Goal: Task Accomplishment & Management: Manage account settings

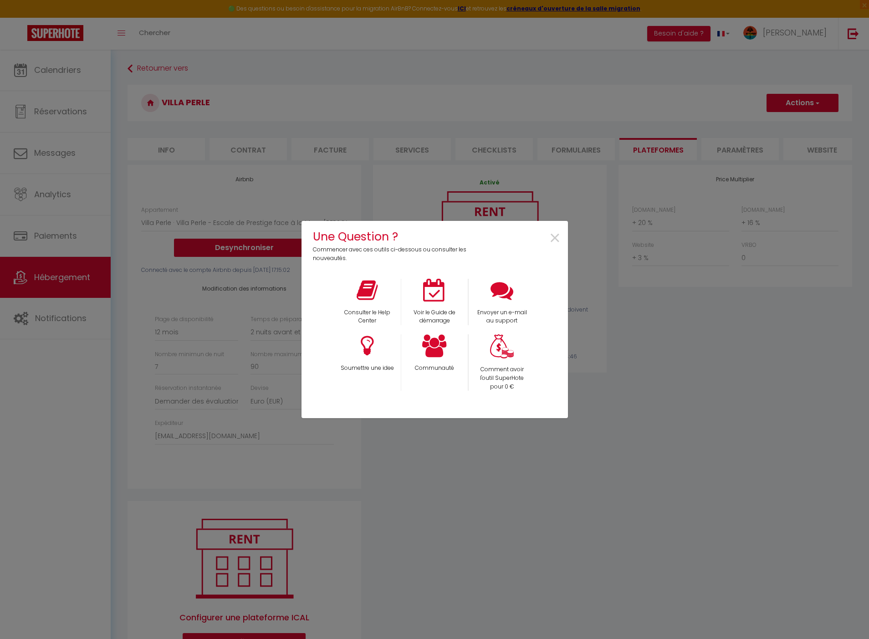
select select "15873-1196330138914333097"
select select "365"
select select "2"
select select "well_reviewed_guests"
select select "EUR"
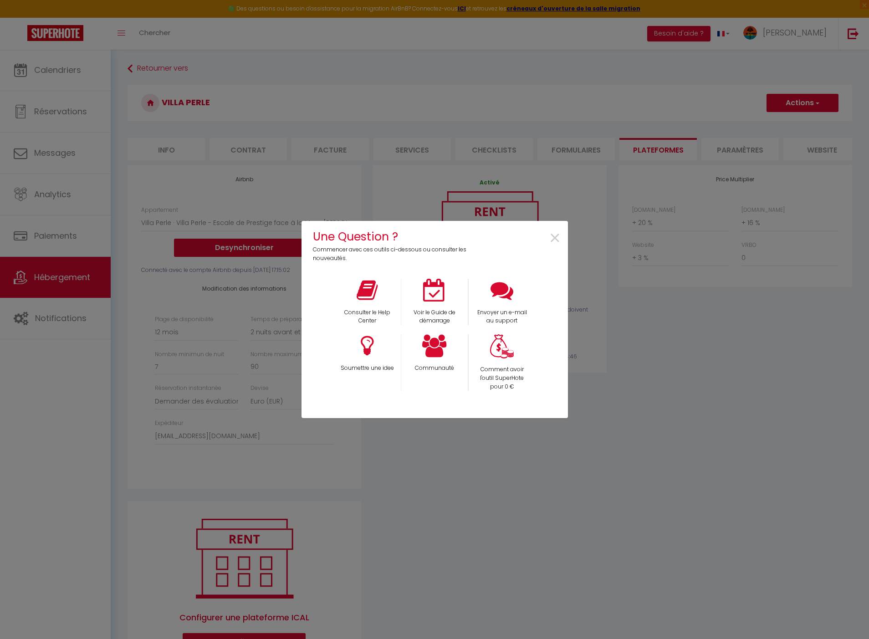
select select "+ 20 %"
select select "+ 16 %"
select select "+ 3 %"
click at [559, 240] on span "×" at bounding box center [555, 238] width 12 height 29
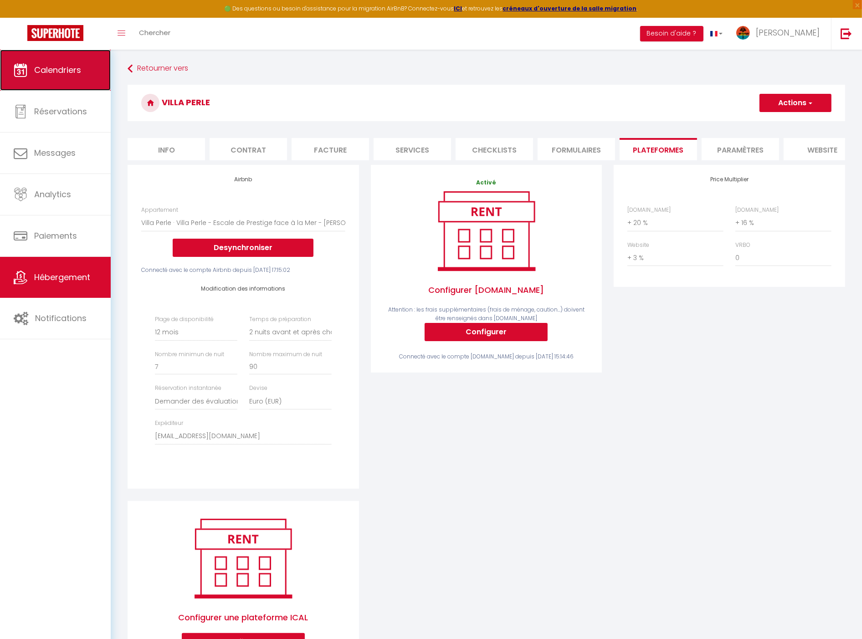
click at [41, 62] on link "Calendriers" at bounding box center [55, 70] width 111 height 41
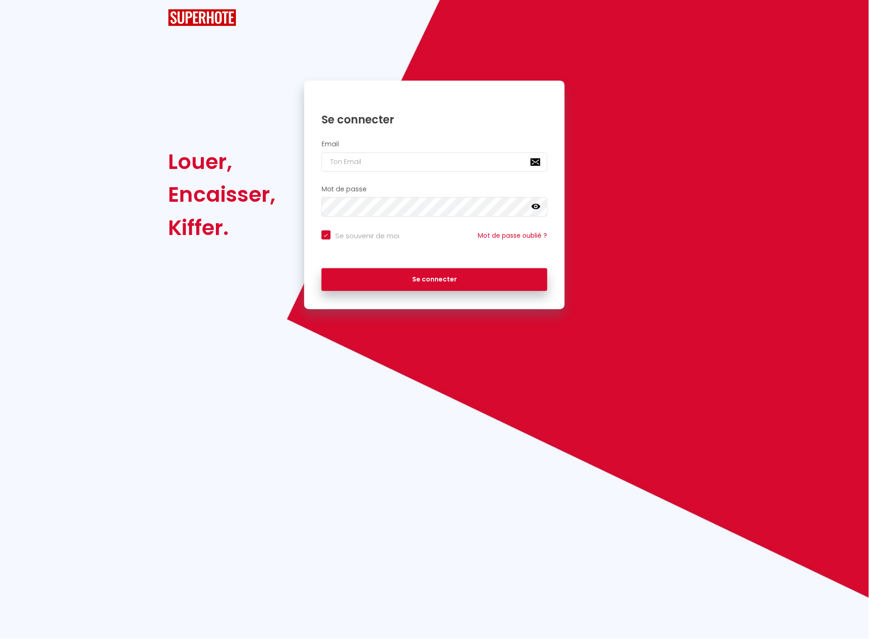
checkbox input "true"
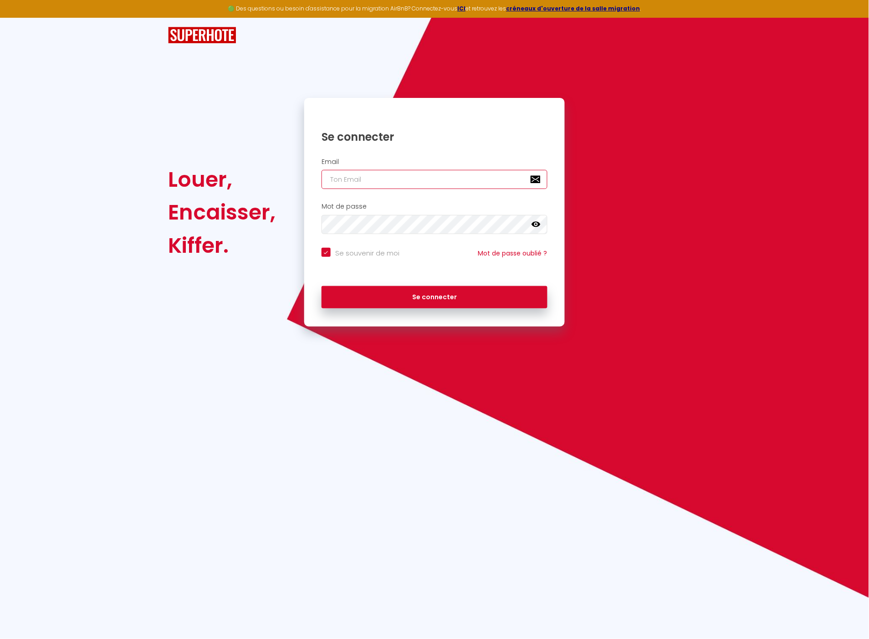
click at [461, 182] on input "email" at bounding box center [435, 179] width 226 height 19
paste input "[EMAIL_ADDRESS][DOMAIN_NAME]"
type input "[EMAIL_ADDRESS][DOMAIN_NAME]"
checkbox input "true"
type input "[EMAIL_ADDRESS][DOMAIN_NAME]"
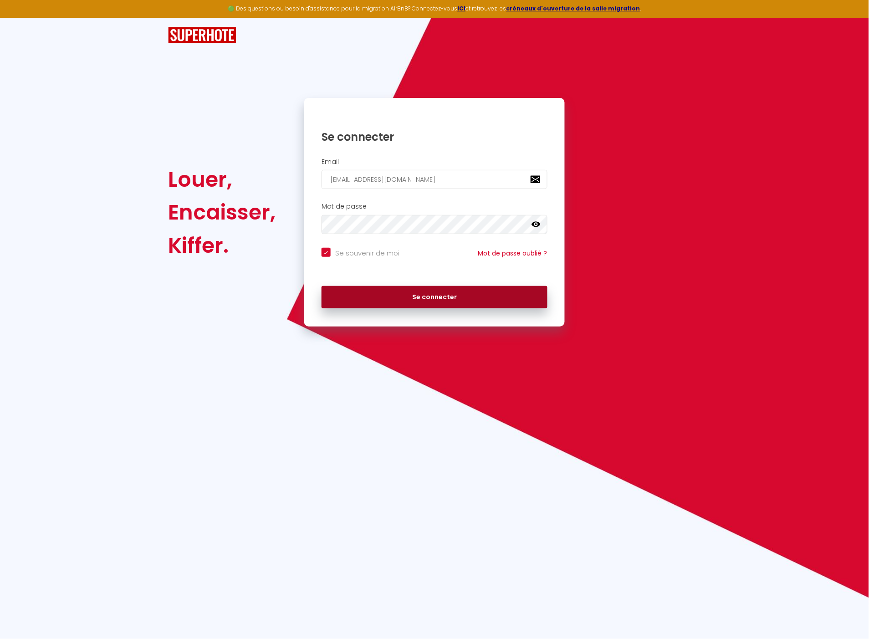
click at [443, 293] on button "Se connecter" at bounding box center [435, 297] width 226 height 23
checkbox input "true"
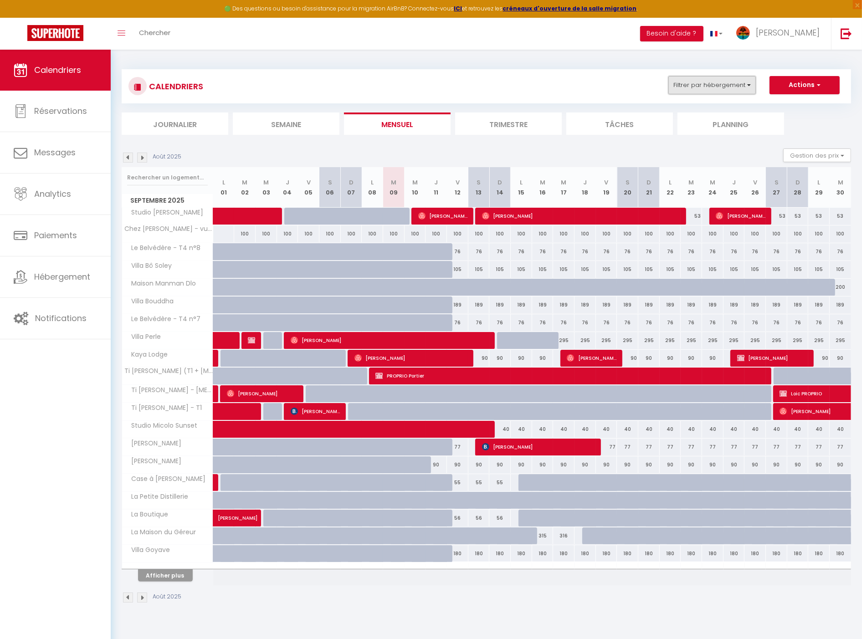
click at [700, 85] on button "Filtrer par hébergement" at bounding box center [711, 85] width 87 height 18
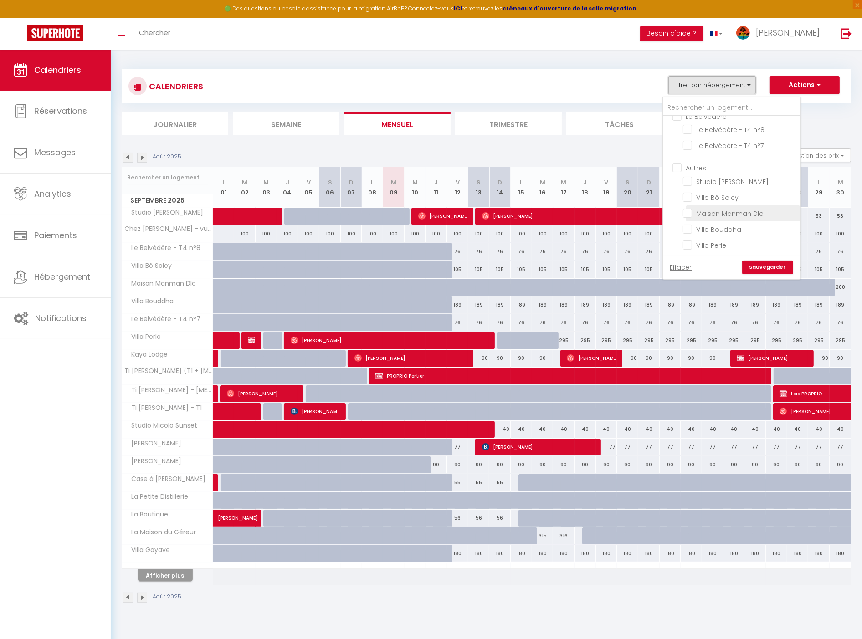
scroll to position [262, 0]
click at [716, 252] on input "Villa Perle" at bounding box center [740, 256] width 114 height 9
checkbox input "true"
checkbox input "false"
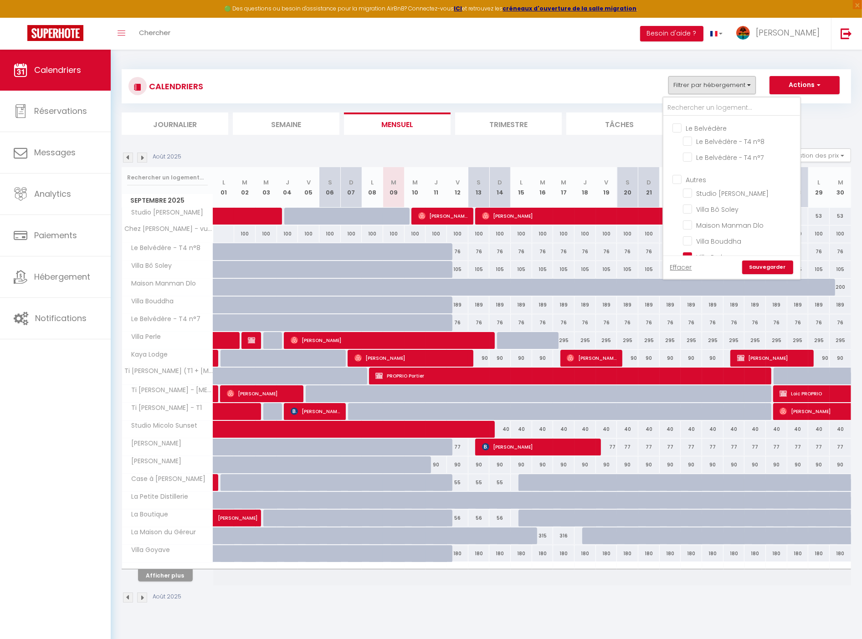
checkbox input "false"
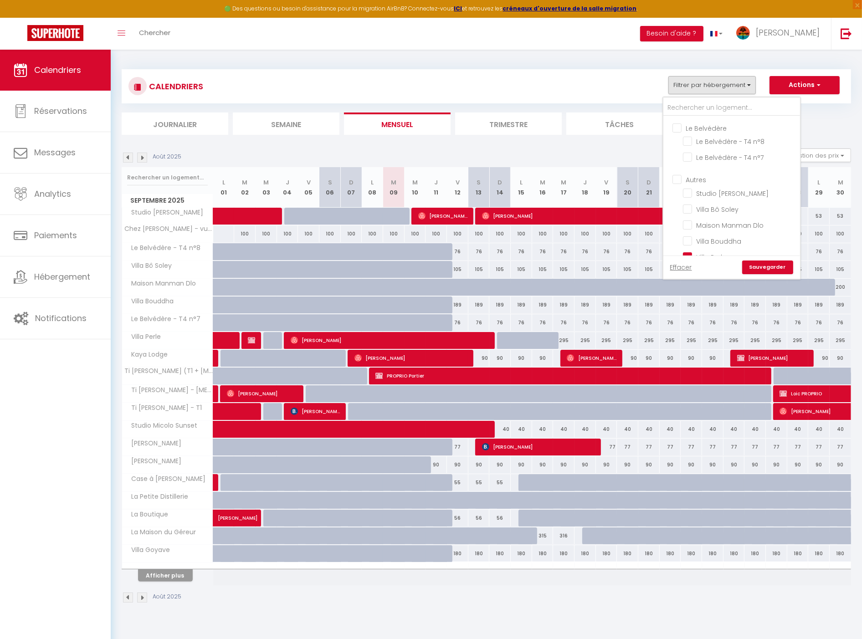
checkbox input "false"
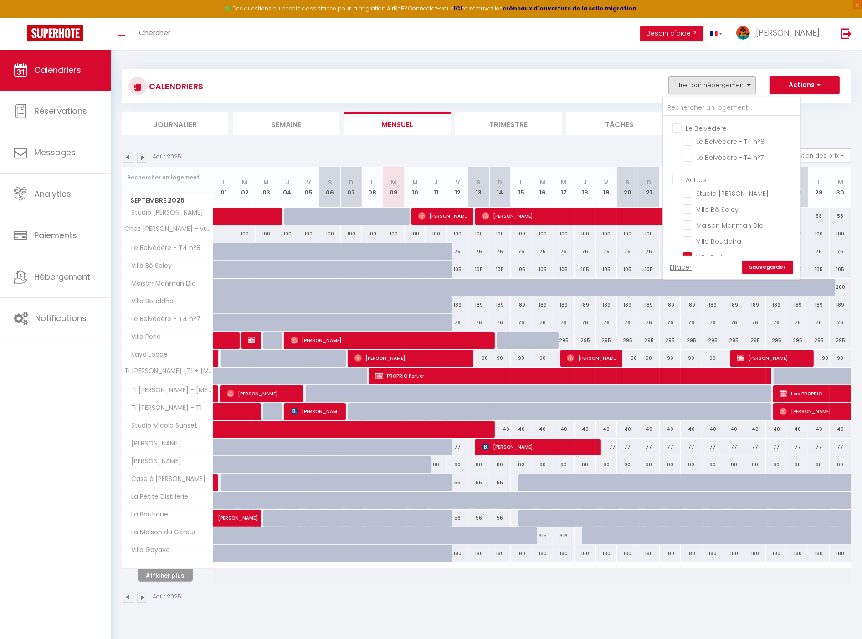
checkbox input "false"
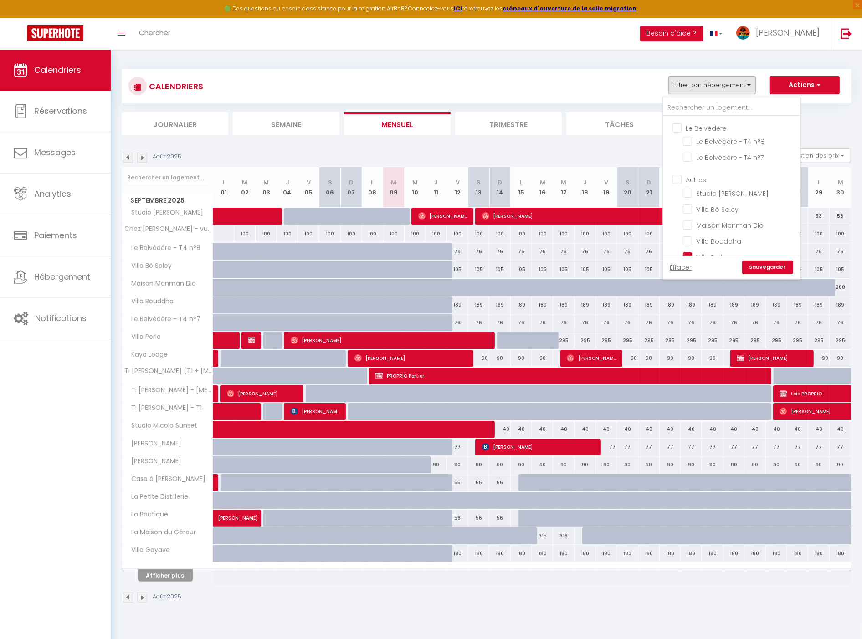
checkbox input "false"
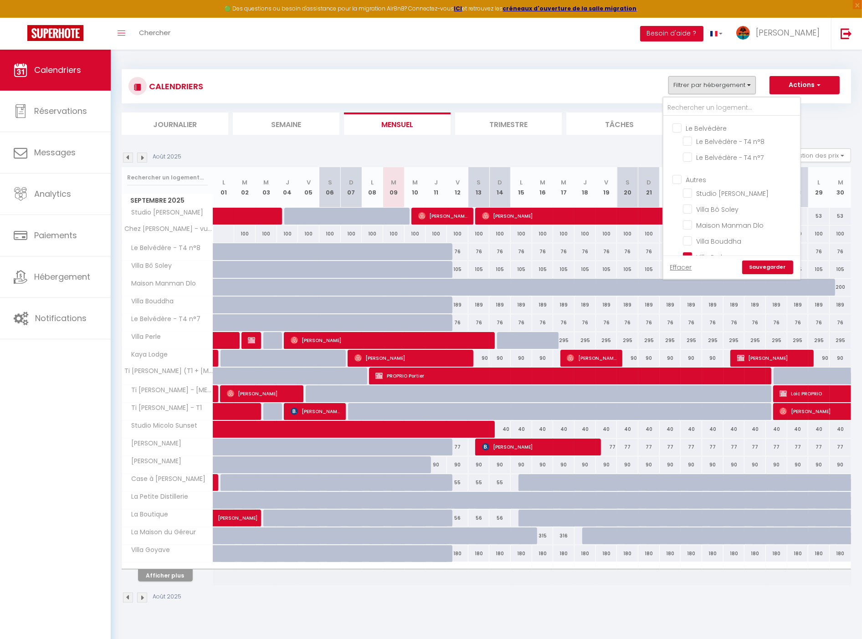
checkbox input "false"
click at [763, 267] on link "Sauvegarder" at bounding box center [767, 268] width 51 height 14
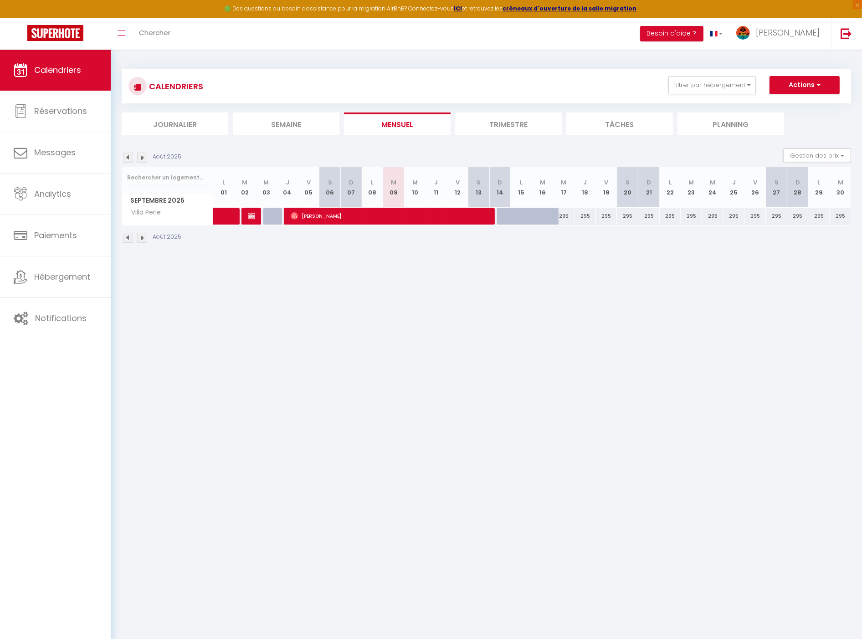
click at [123, 154] on img at bounding box center [128, 158] width 10 height 10
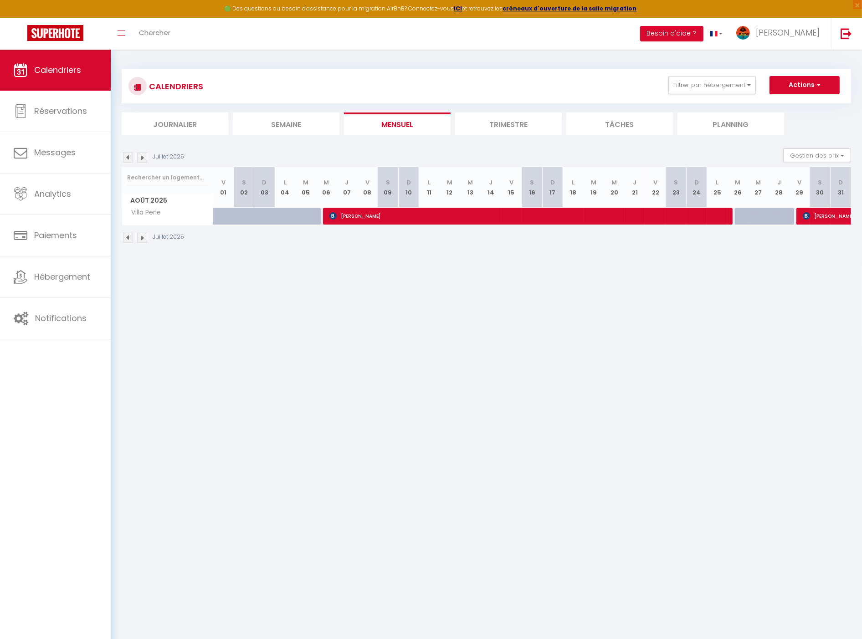
click at [139, 156] on img at bounding box center [142, 158] width 10 height 10
